Goal: Information Seeking & Learning: Learn about a topic

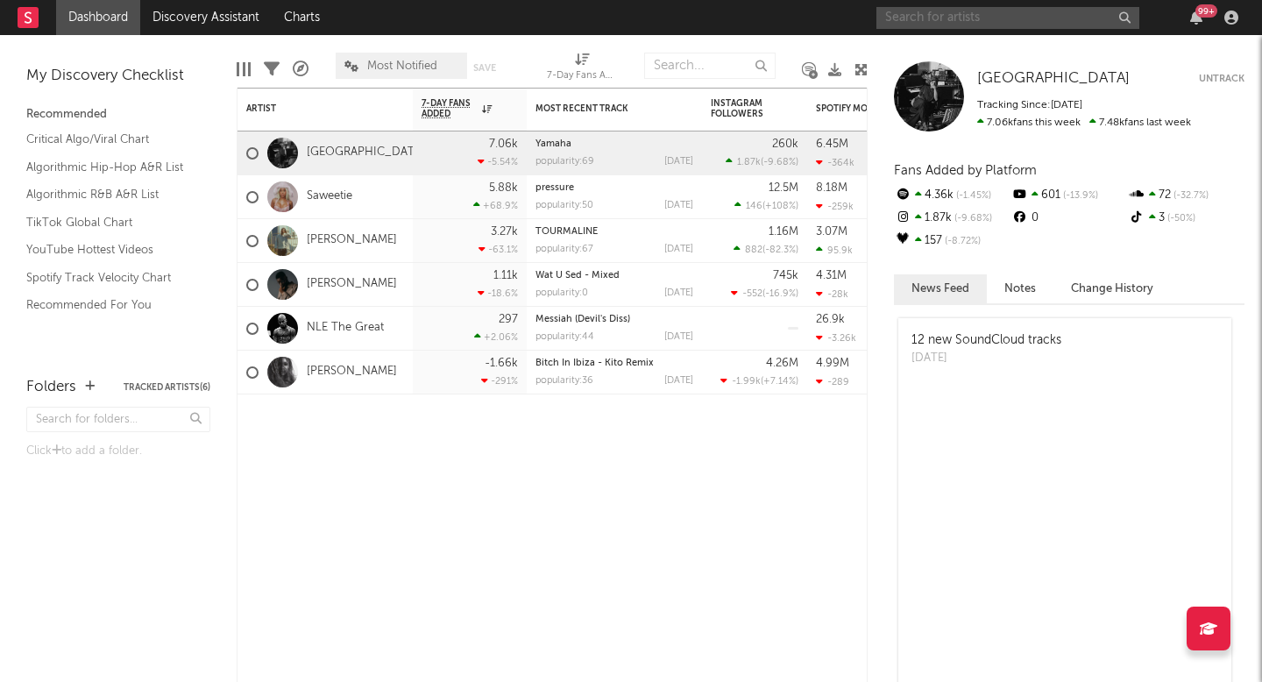
click at [976, 21] on input "text" at bounding box center [1008, 18] width 263 height 22
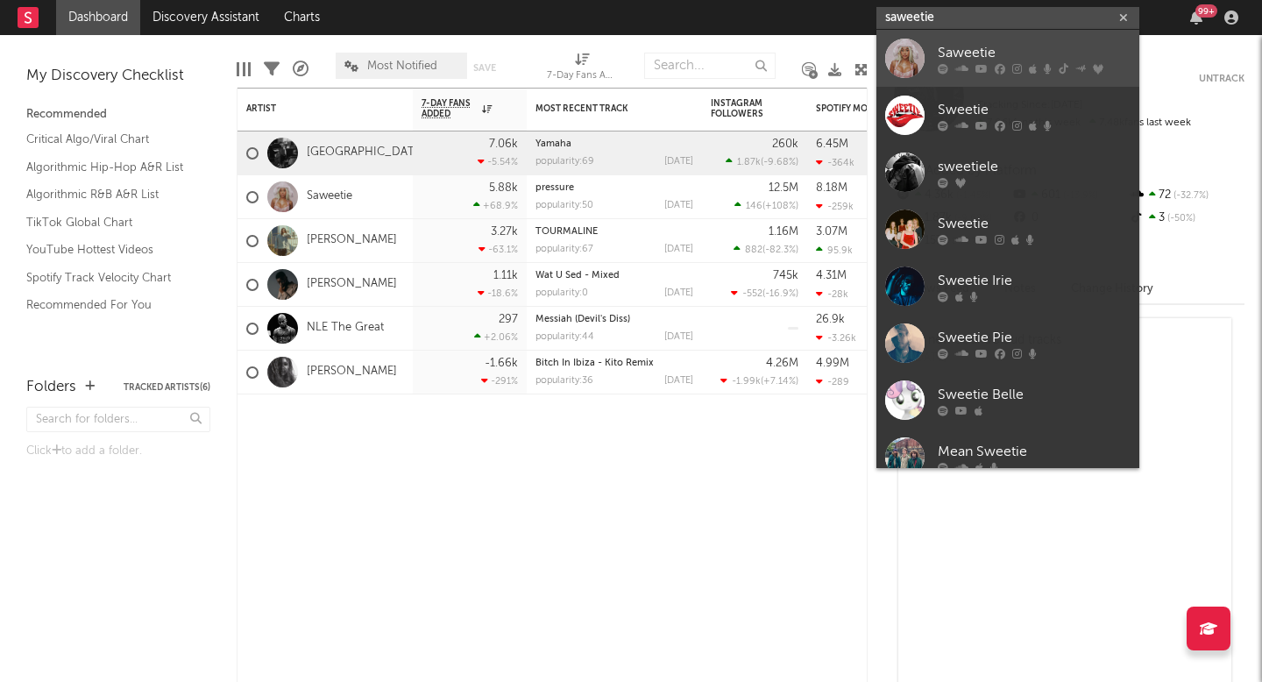
type input "saweetie"
click at [977, 60] on div "Saweetie" at bounding box center [1034, 52] width 193 height 21
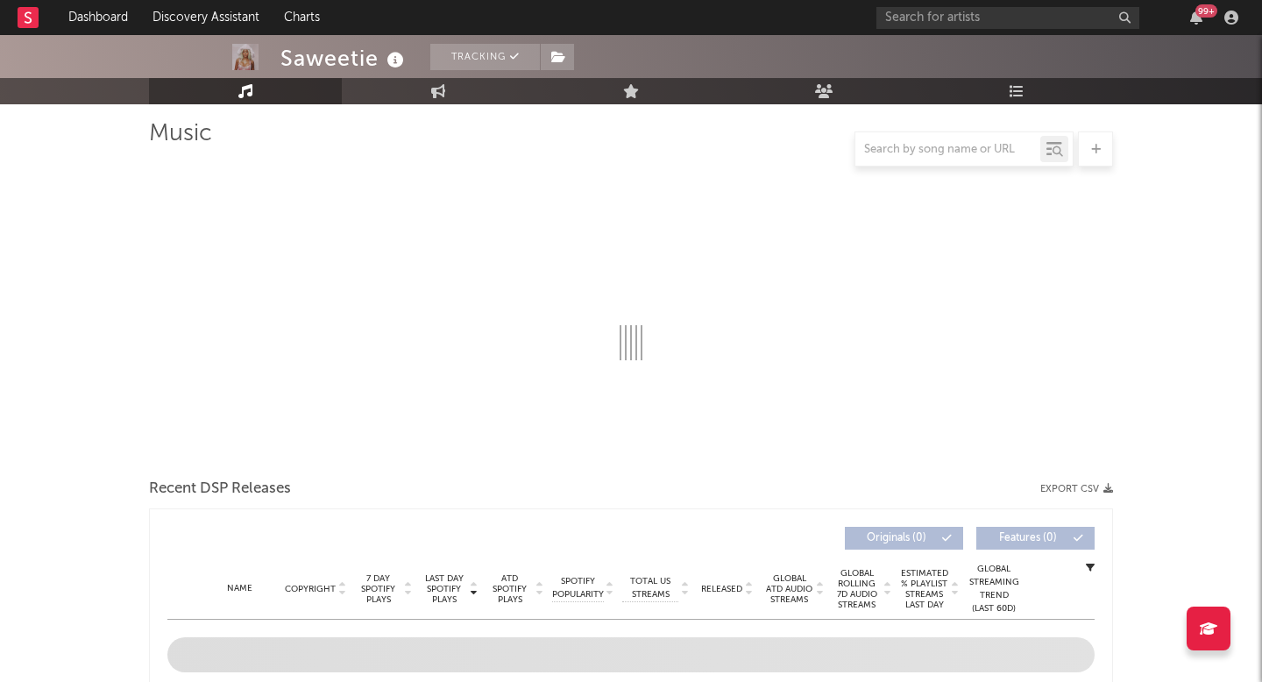
select select "6m"
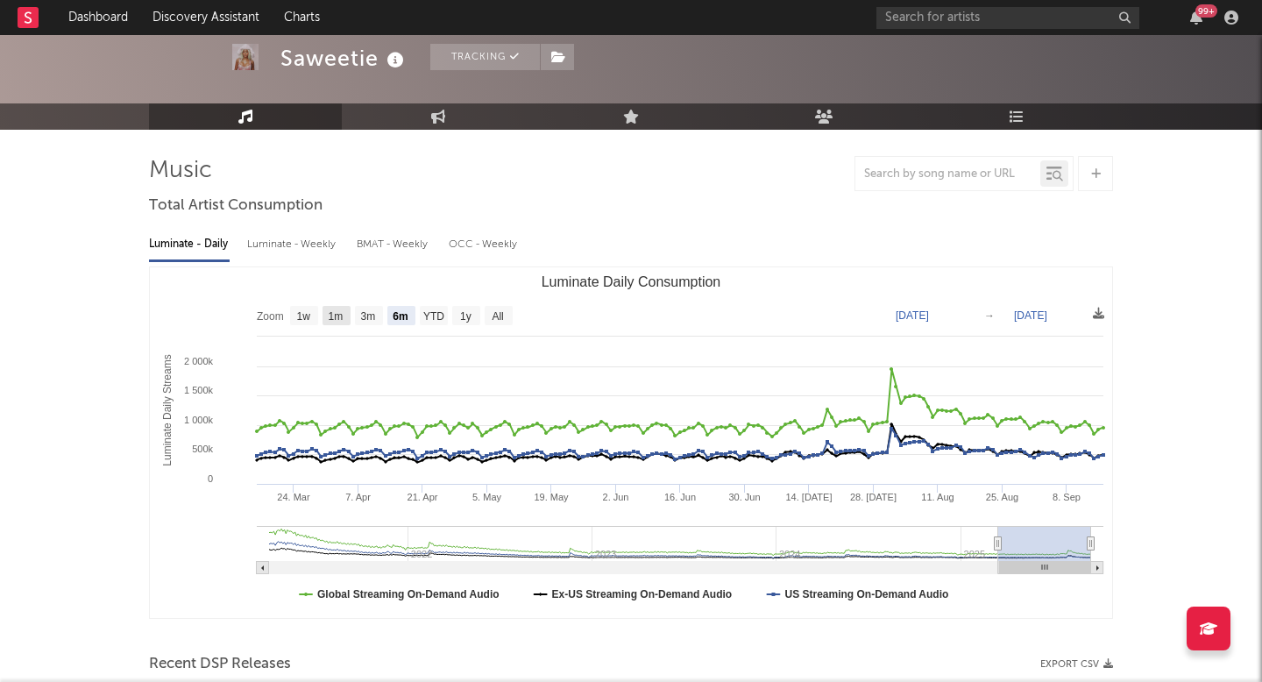
scroll to position [75, 0]
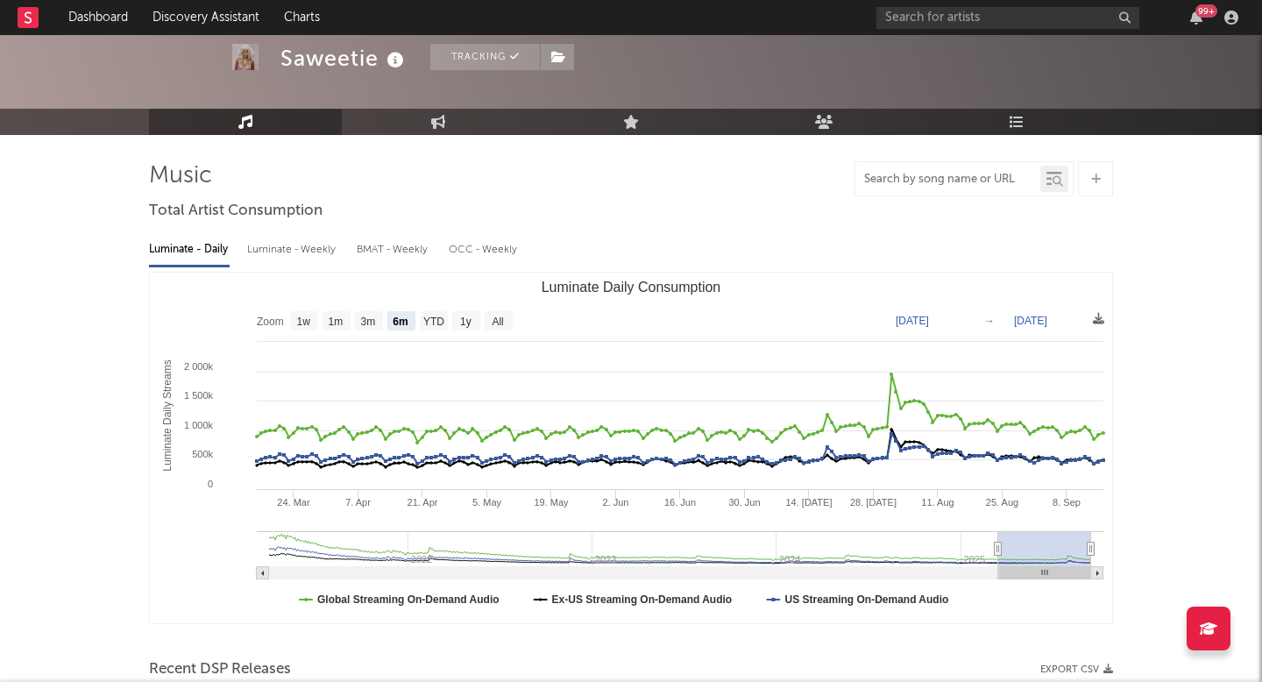
click at [886, 178] on input "text" at bounding box center [948, 180] width 185 height 14
type input "hella pressure"
click at [1063, 179] on div at bounding box center [1058, 181] width 12 height 13
click at [814, 192] on div "hella pressure" at bounding box center [631, 178] width 964 height 35
click at [941, 179] on input "hella pressure" at bounding box center [948, 180] width 185 height 14
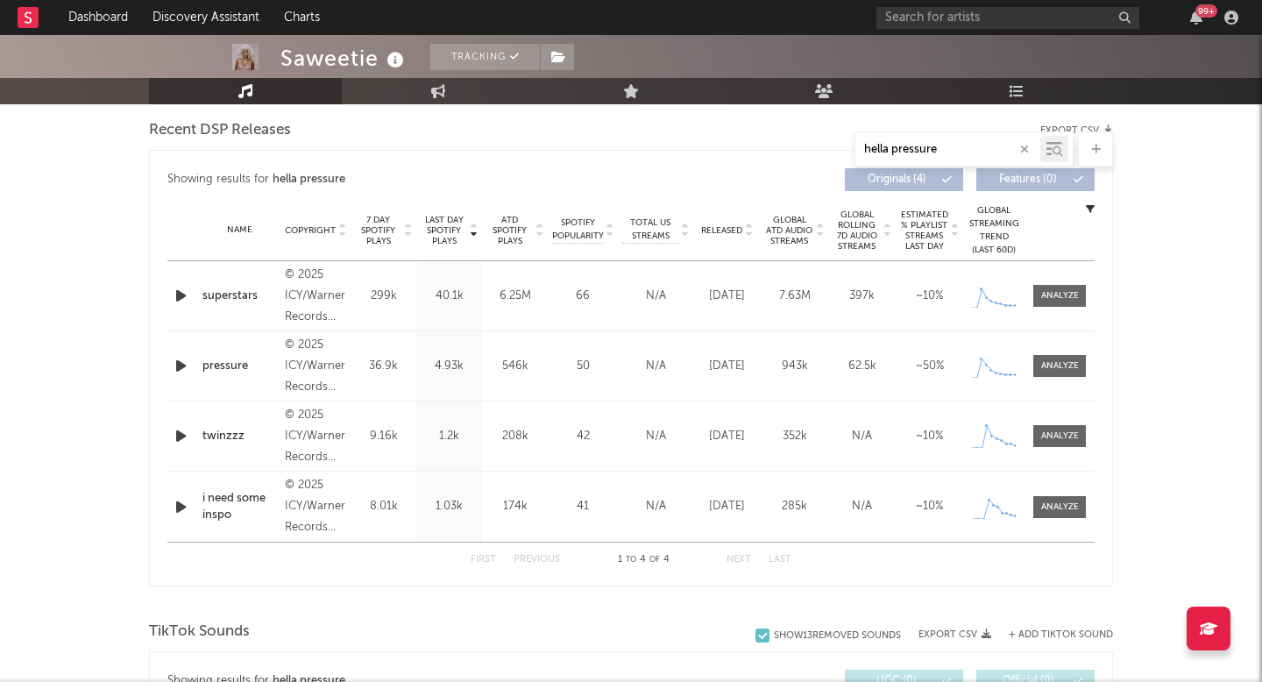
scroll to position [619, 0]
